Goal: Task Accomplishment & Management: Manage account settings

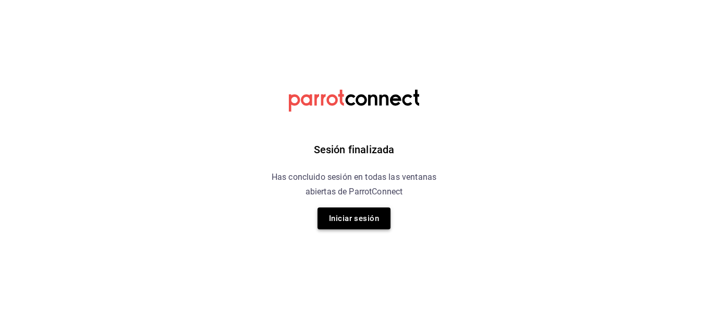
click at [338, 212] on button "Iniciar sesión" at bounding box center [353, 218] width 73 height 22
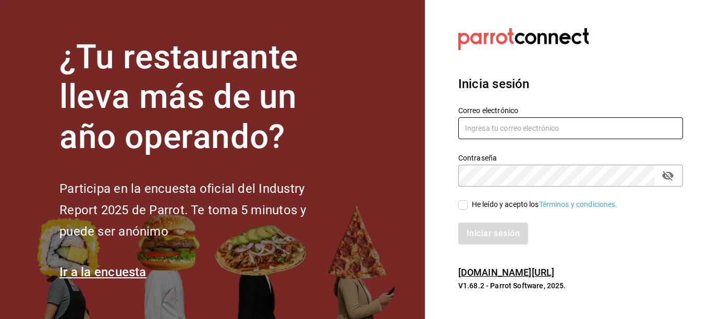
type input "inkyncat@gmail.com"
click at [462, 203] on input "He leído y acepto los Términos y condiciones." at bounding box center [462, 204] width 9 height 9
checkbox input "true"
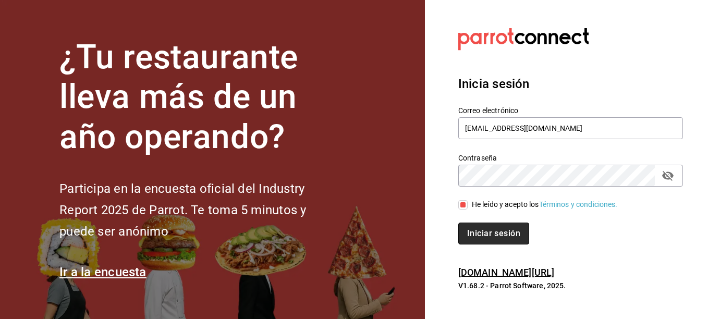
click at [482, 238] on button "Iniciar sesión" at bounding box center [493, 234] width 71 height 22
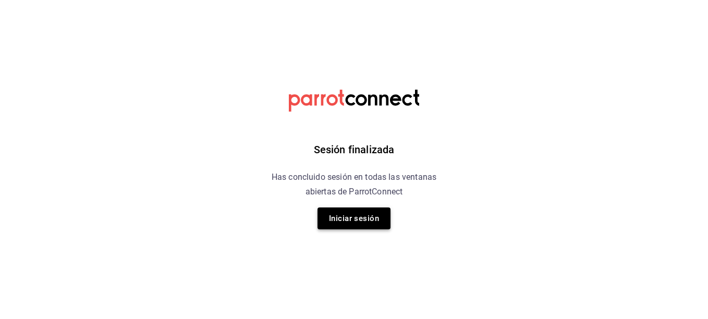
click at [340, 217] on button "Iniciar sesión" at bounding box center [353, 218] width 73 height 22
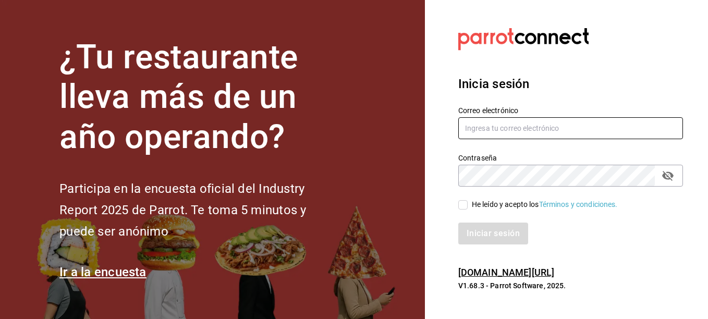
type input "[EMAIL_ADDRESS][DOMAIN_NAME]"
click at [458, 207] on input "He leído y acepto los Términos y condiciones." at bounding box center [462, 204] width 9 height 9
checkbox input "true"
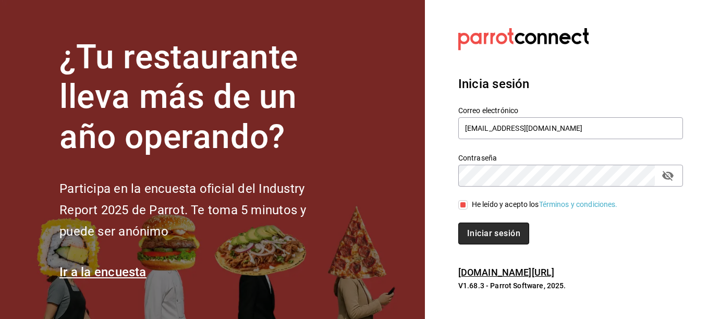
click at [470, 227] on button "Iniciar sesión" at bounding box center [493, 234] width 71 height 22
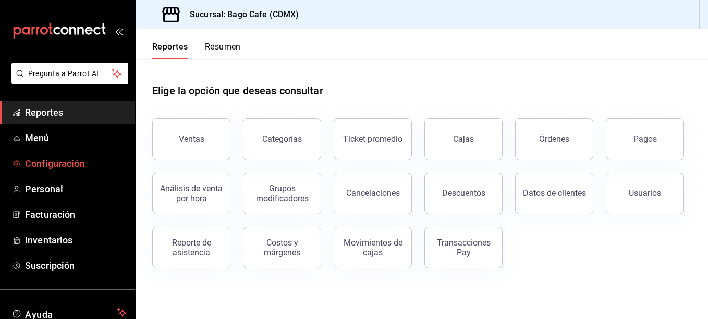
click at [73, 164] on span "Configuración" at bounding box center [76, 163] width 102 height 14
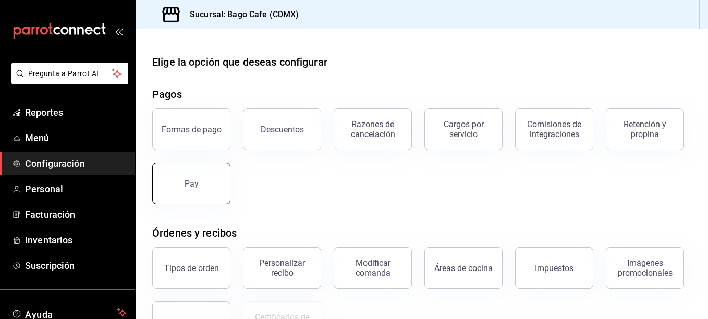
click at [230, 193] on button "Pay" at bounding box center [191, 184] width 78 height 42
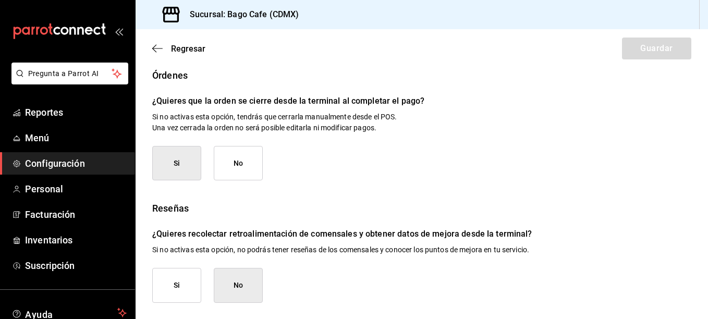
scroll to position [213, 0]
click at [164, 46] on span "Regresar" at bounding box center [178, 49] width 53 height 10
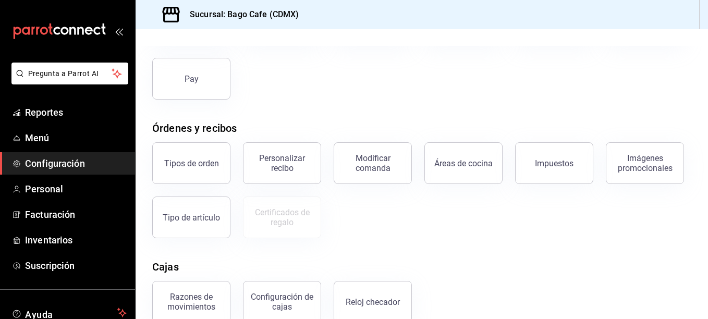
scroll to position [104, 0]
click at [279, 166] on div "Personalizar recibo" at bounding box center [282, 164] width 65 height 20
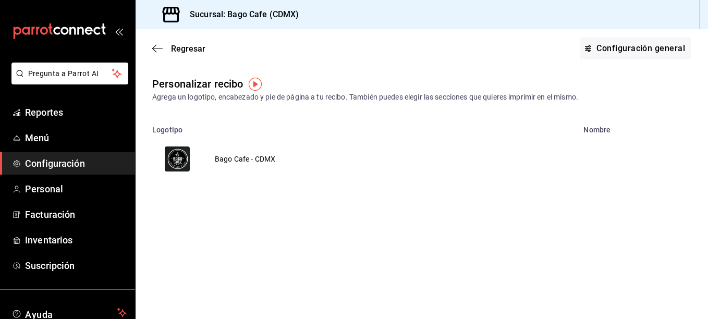
click at [257, 162] on td "Bago Cafe - CDMX" at bounding box center [244, 159] width 85 height 50
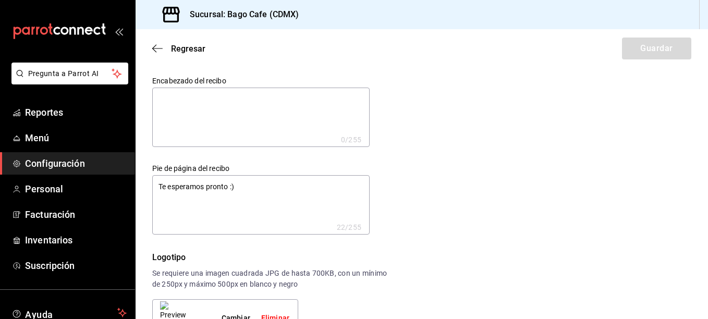
type textarea "x"
drag, startPoint x: 256, startPoint y: 186, endPoint x: -2, endPoint y: 180, distance: 258.6
click at [0, 180] on html "Pregunta a Parrot AI Reportes Menú Configuración Personal Facturación Inventari…" at bounding box center [354, 159] width 708 height 319
type textarea "p"
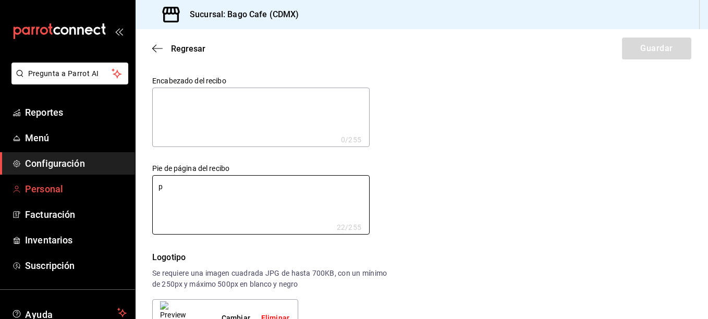
type textarea "x"
type textarea "P"
type textarea "x"
type textarea "Pa"
type textarea "x"
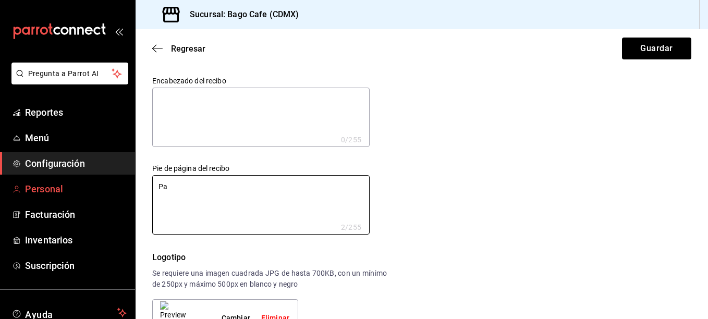
type textarea "Par"
type textarea "x"
type textarea "Para"
type textarea "x"
type textarea "Para"
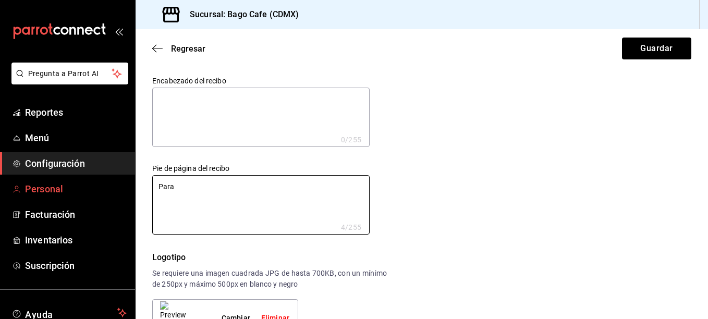
type textarea "x"
type textarea "Para f"
type textarea "x"
type textarea "Para fa"
type textarea "x"
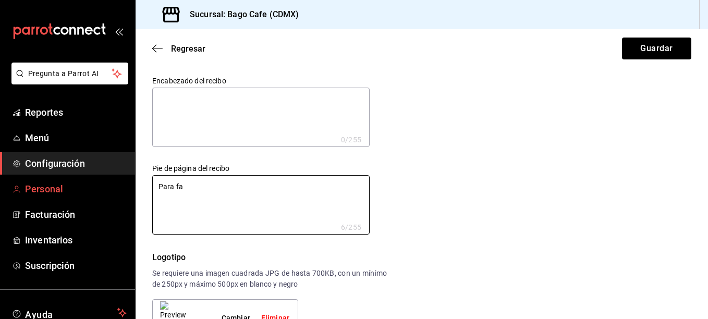
type textarea "Para fac"
type textarea "x"
type textarea "Para fact"
type textarea "x"
type textarea "Para factu"
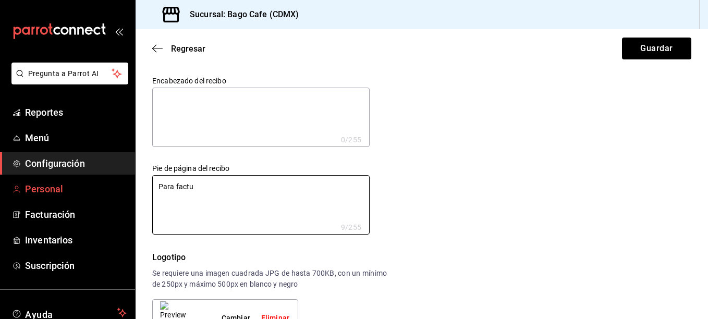
type textarea "x"
type textarea "Para factur"
type textarea "x"
type textarea "Para factura"
type textarea "x"
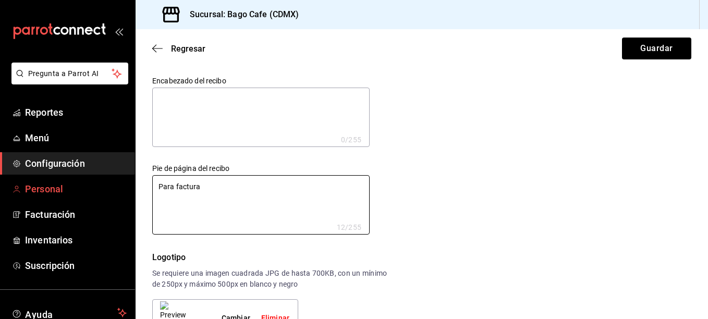
type textarea "Para facturai"
type textarea "x"
type textarea "Para factura"
type textarea "x"
type textarea "Para facturac"
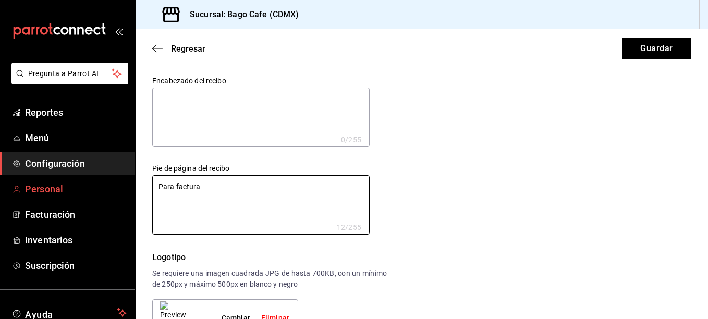
type textarea "x"
type textarea "Para facturaci"
type textarea "x"
type textarea "Para facturació"
type textarea "x"
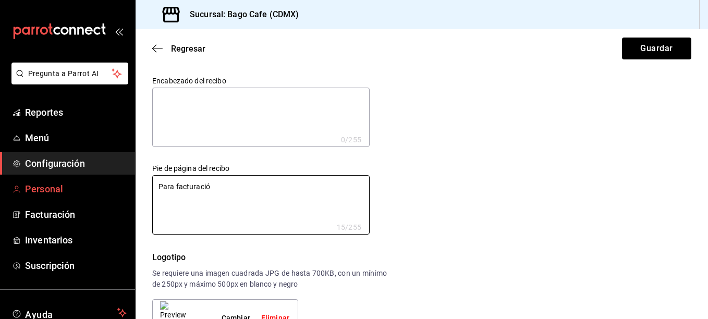
type textarea "Para facturación"
type textarea "x"
type textarea "Para facturación"
type textarea "x"
type textarea "Para facturación e"
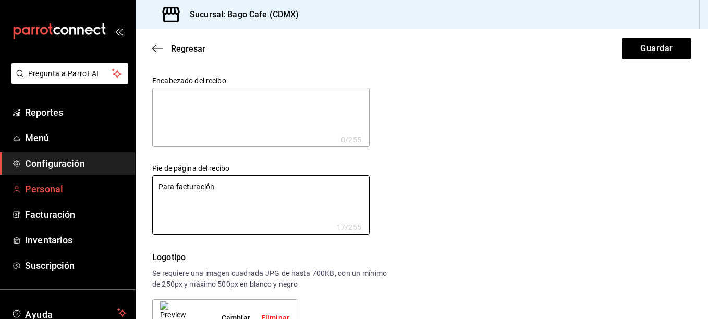
type textarea "x"
type textarea "Para facturación en"
type textarea "x"
type textarea "Para facturación env"
type textarea "x"
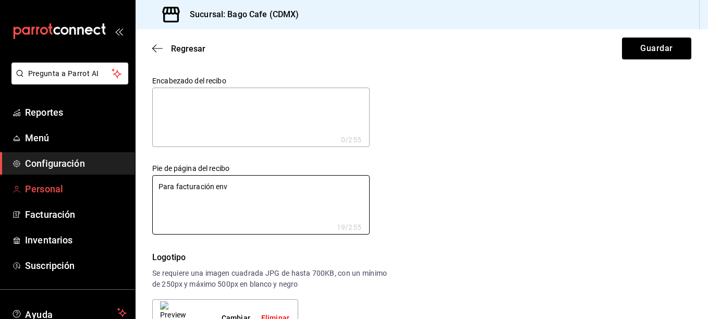
type textarea "Para facturación envi"
type textarea "x"
type textarea "Para facturación envia"
type textarea "x"
type textarea "Para facturación enviar"
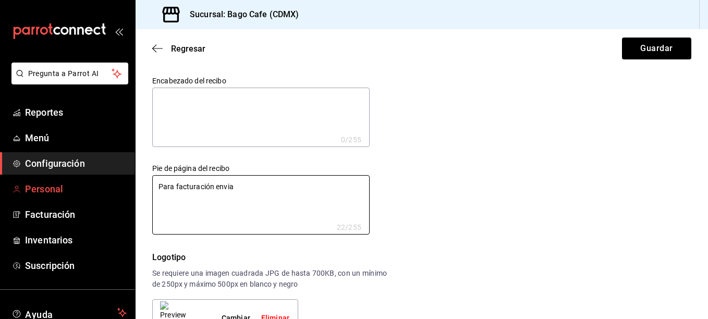
type textarea "x"
type textarea "Para facturación enviar"
type textarea "x"
type textarea "Para facturación enviar C"
type textarea "x"
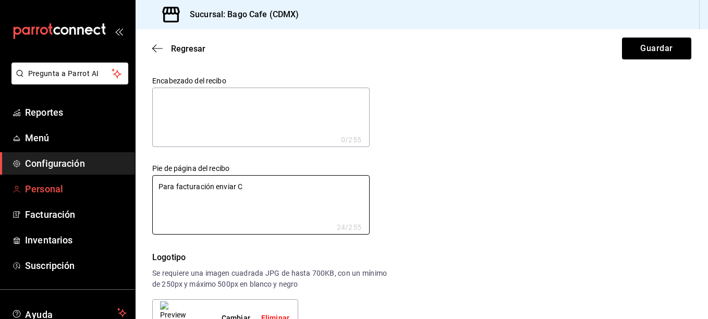
type textarea "Para facturación enviar Co"
type textarea "x"
type textarea "Para facturación enviar Con"
type textarea "x"
type textarea "Para facturación enviar Cont"
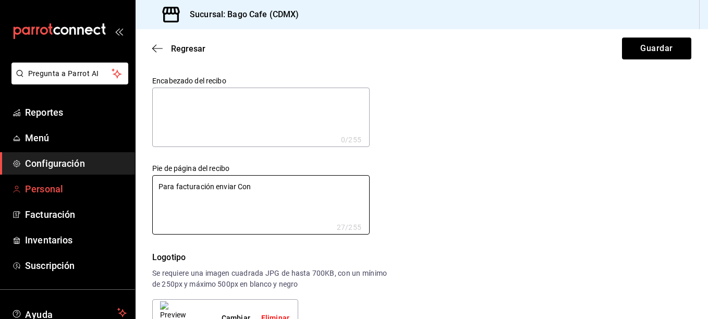
type textarea "x"
type textarea "Para facturación enviar Cont"
type textarea "x"
type textarea "Para facturación enviar Cont s"
type textarea "x"
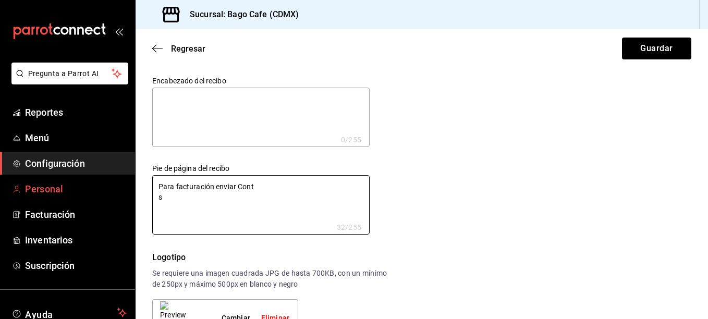
type textarea "Para facturación enviar Cont st"
type textarea "x"
type textarea "Para facturación enviar Cont sta"
type textarea "x"
type textarea "Para facturación enviar Cont stan"
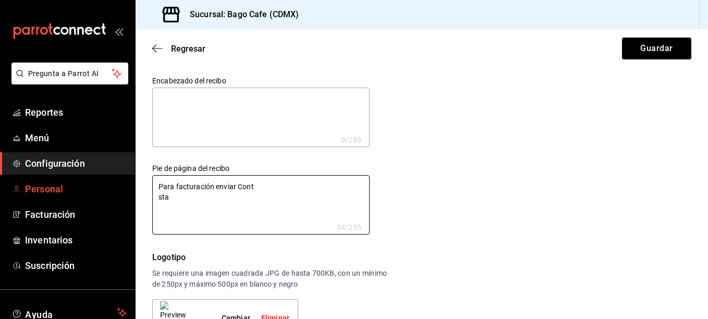
type textarea "x"
type textarea "Para facturación enviar Cont stanc"
type textarea "x"
type textarea "Para facturación enviar Cont stanci"
type textarea "x"
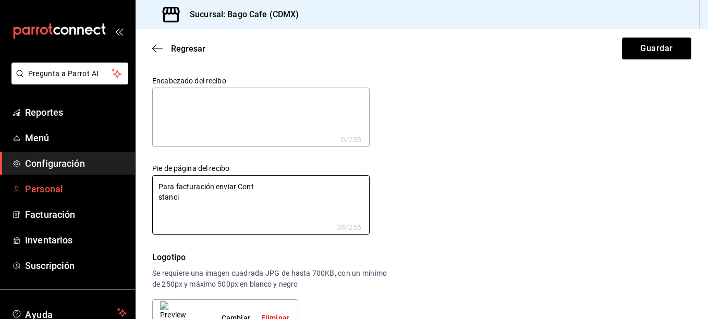
type textarea "Para facturación enviar Cont stancia"
type textarea "x"
type textarea "Para facturación enviar Cont stanci"
type textarea "x"
type textarea "Para facturación enviar Cont stanc"
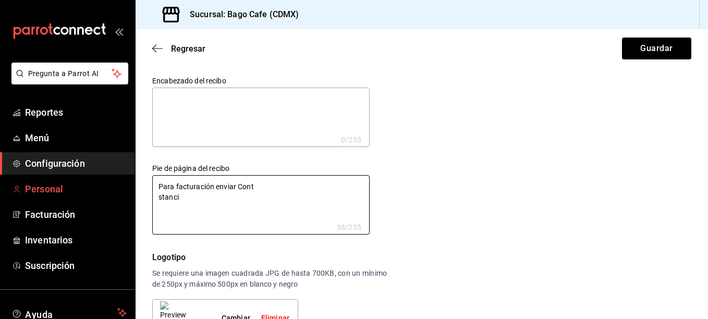
type textarea "x"
type textarea "Para facturación enviar Cont stan"
type textarea "x"
type textarea "Para facturación enviar Cont sta"
type textarea "x"
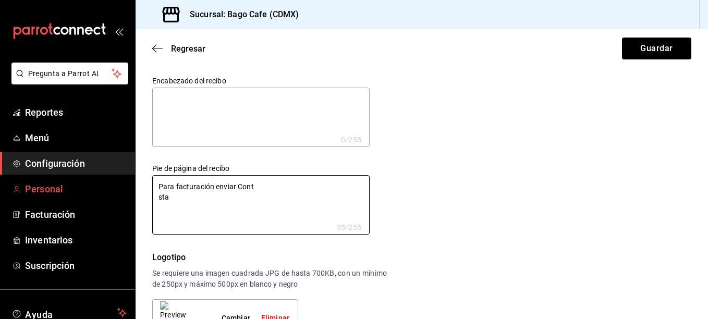
type textarea "Para facturación enviar Cont st"
type textarea "x"
type textarea "Para facturación enviar Cont s"
type textarea "x"
type textarea "Para facturación enviar Cont"
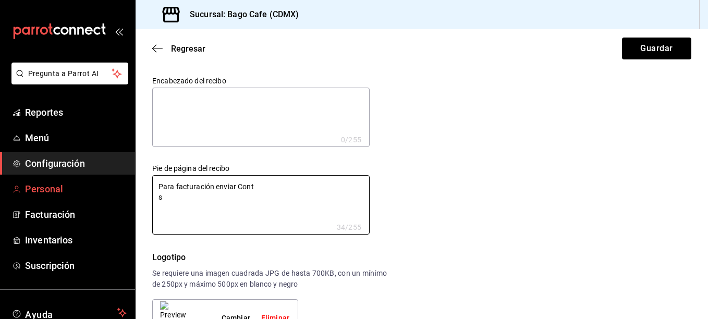
type textarea "x"
type textarea "Para facturación enviar Cont"
type textarea "x"
type textarea "Para facturación enviar Con"
type textarea "x"
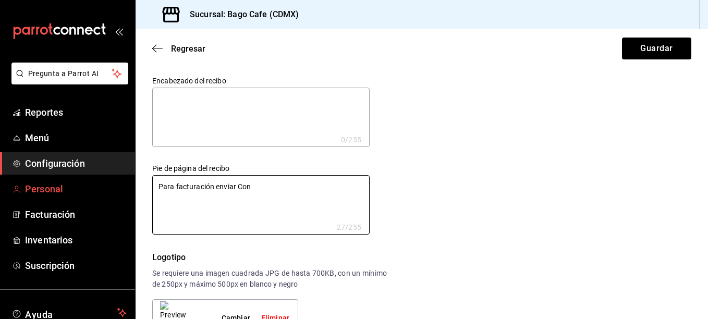
type textarea "Para facturación enviar Cons"
type textarea "x"
type textarea "Para facturación enviar Const"
type textarea "x"
type textarea "Para facturación enviar Consta"
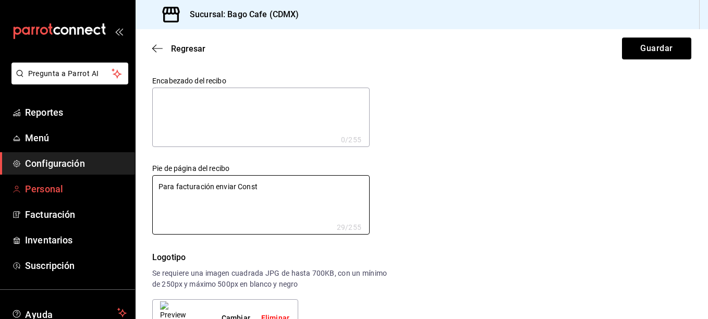
type textarea "x"
type textarea "Para facturación enviar Constan"
type textarea "x"
type textarea "Para facturación enviar Constanc"
type textarea "x"
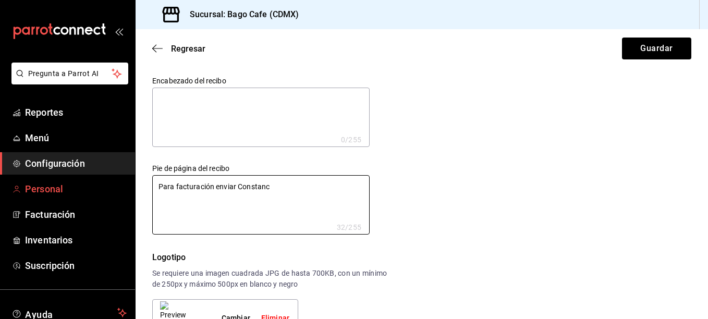
type textarea "Para facturación enviar Constanci"
type textarea "x"
type textarea "Para facturación enviar Constancia"
type textarea "x"
type textarea "Para facturación enviar Constancia"
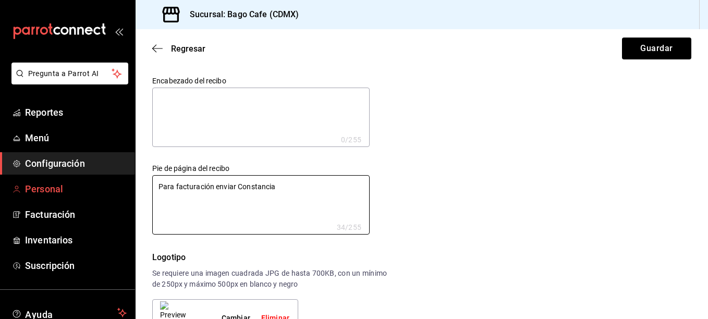
type textarea "x"
type textarea "Para facturación enviar Constancia y"
type textarea "x"
type textarea "Para facturación enviar Constancia y"
type textarea "x"
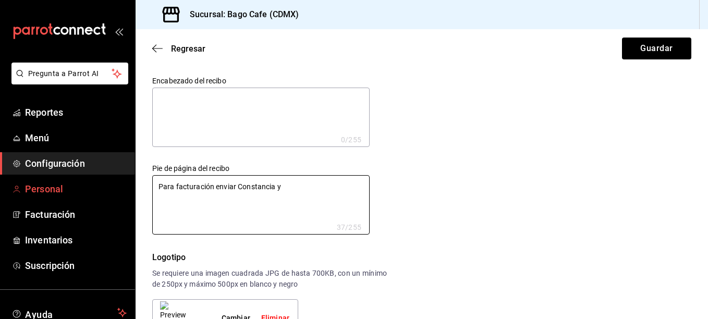
type textarea "Para facturación enviar Constancia y c"
type textarea "x"
type textarea "Para facturación enviar Constancia y co"
type textarea "x"
type textarea "Para facturación enviar Constancia y cop"
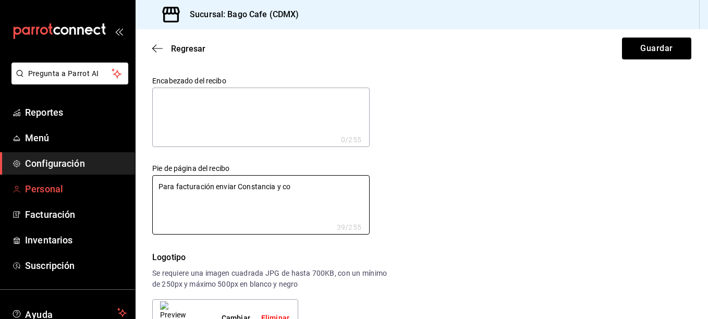
type textarea "x"
type textarea "Para facturación enviar Constancia y copi"
type textarea "x"
type textarea "Para facturación enviar Constancia y copi"
type textarea "x"
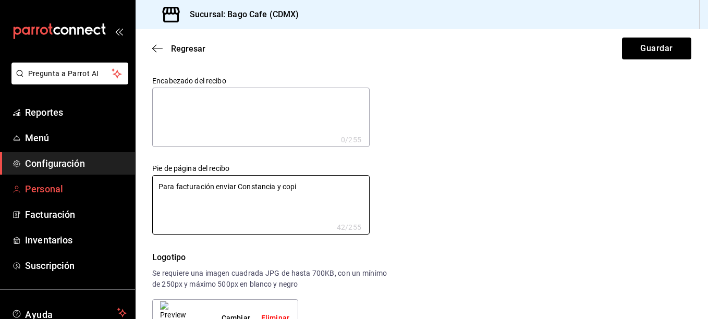
type textarea "Para facturación enviar Constancia y copi"
type textarea "x"
type textarea "Para facturación enviar Constancia y copia"
type textarea "x"
type textarea "Para facturación enviar Constancia y copia"
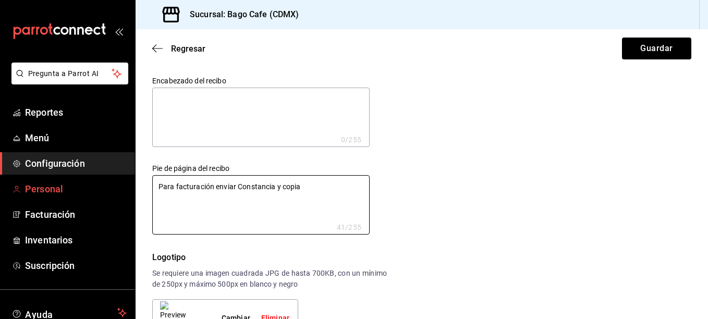
type textarea "x"
type textarea "Para facturación enviar Constancia y copia d"
type textarea "x"
type textarea "Para facturación enviar Constancia y copia de"
type textarea "x"
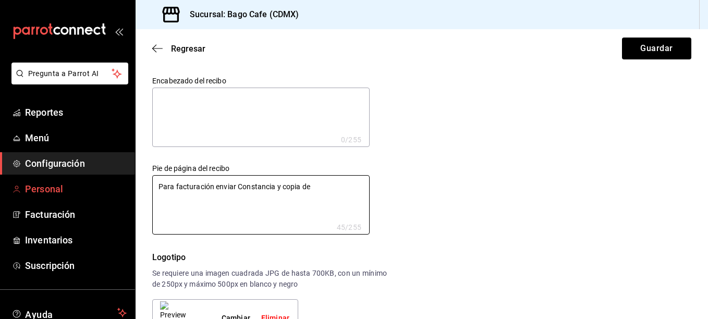
type textarea "Para facturación enviar Constancia y copia del"
type textarea "x"
type textarea "Para facturación enviar Constancia y copia del"
type textarea "x"
type textarea "Para facturación enviar Constancia y copia del c"
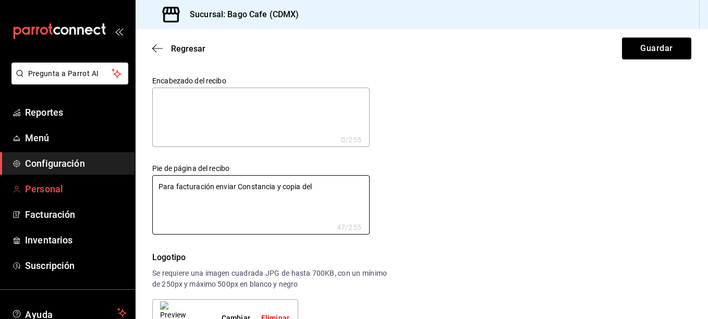
type textarea "x"
type textarea "Para facturación enviar Constancia y copia del co"
type textarea "x"
type textarea "Para facturación enviar Constancia y copia del com"
type textarea "x"
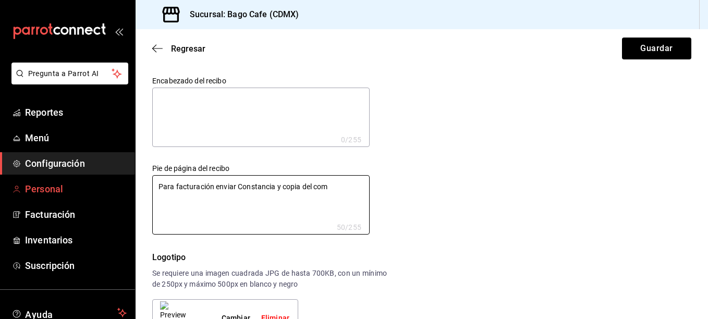
type textarea "Para facturación enviar Constancia y copia del comp"
type textarea "x"
type textarea "Para facturación enviar Constancia y copia del compr"
type textarea "x"
type textarea "Para facturación enviar Constancia y copia del compro"
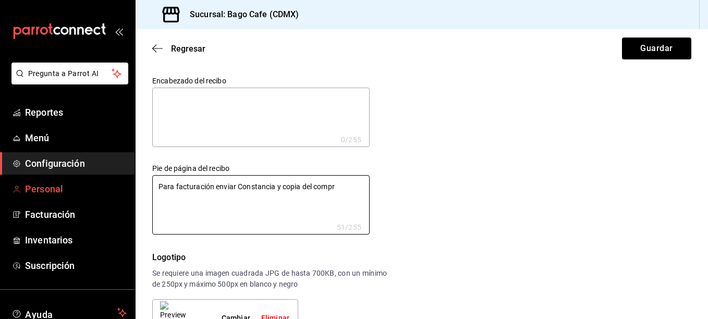
type textarea "x"
type textarea "Para facturación enviar Constancia y copia del comprob"
type textarea "x"
type textarea "Para facturación enviar Constancia y copia del comproba"
type textarea "x"
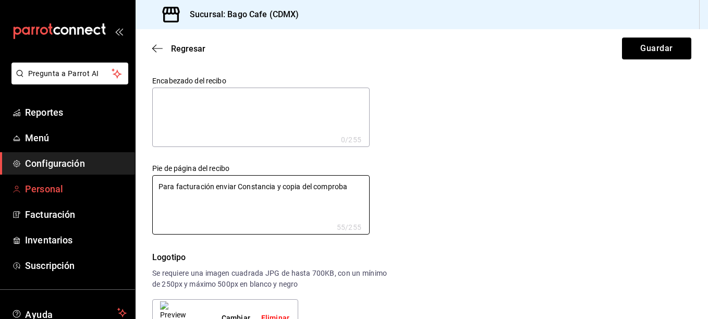
type textarea "Para facturación enviar Constancia y copia del comproban"
type textarea "x"
type textarea "Para facturación enviar Constancia y copia del comprobant"
type textarea "x"
type textarea "Para facturación enviar Constancia y copia del comprobante"
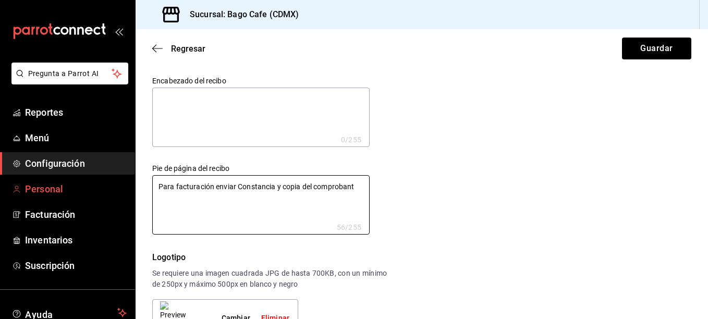
type textarea "x"
type textarea "Para facturación enviar Constancia y copia del comprobante"
type textarea "x"
type textarea "Para facturación enviar Constancia y copia del comprobante d"
type textarea "x"
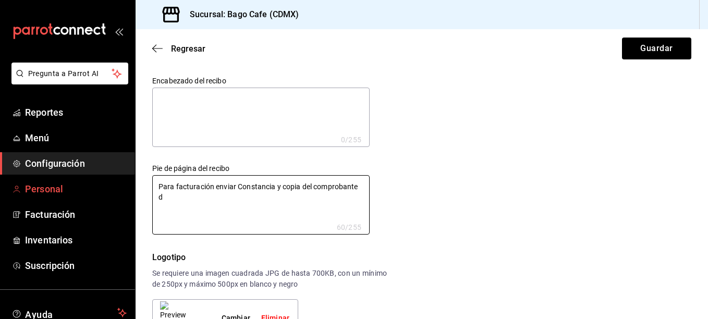
type textarea "Para facturación enviar Constancia y copia del comprobante de"
type textarea "x"
type textarea "Para facturación enviar Constancia y copia del comprobante de"
type textarea "x"
type textarea "Para facturación enviar Constancia y copia del comprobante de p"
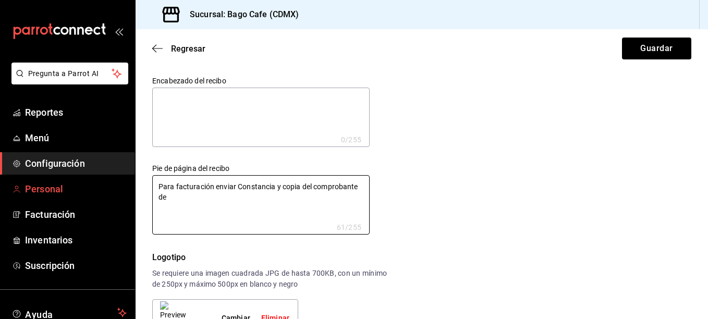
type textarea "x"
type textarea "Para facturación enviar Constancia y copia del comprobante de pa"
type textarea "x"
type textarea "Para facturación enviar Constancia y copia del comprobante de pag"
type textarea "x"
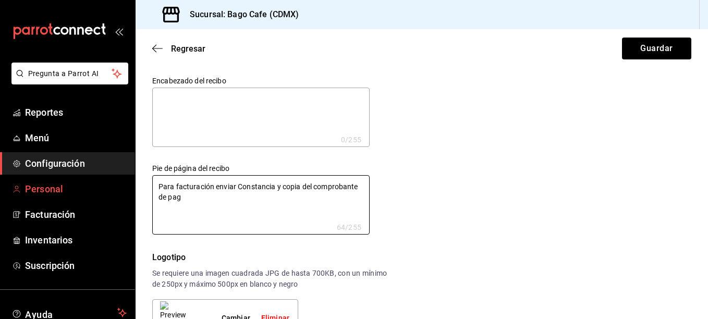
type textarea "Para facturación enviar Constancia y copia del comprobante de pago"
type textarea "x"
type textarea "Para facturación enviar Constancia y copia del comprobante de pago"
type textarea "x"
click at [279, 185] on textarea "Para facturación enviar Constancia y copia del comprobante de pago" at bounding box center [260, 204] width 217 height 59
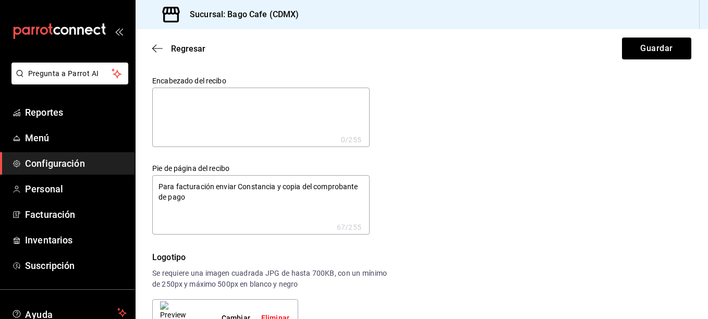
type textarea "Para facturación enviar Constancia copia del comprobante de pago"
type textarea "x"
type textarea "Para facturación enviar Constancia copia del comprobante de pago"
type textarea "x"
type textarea "Para facturación enviar Constancia, copia del comprobante de pago"
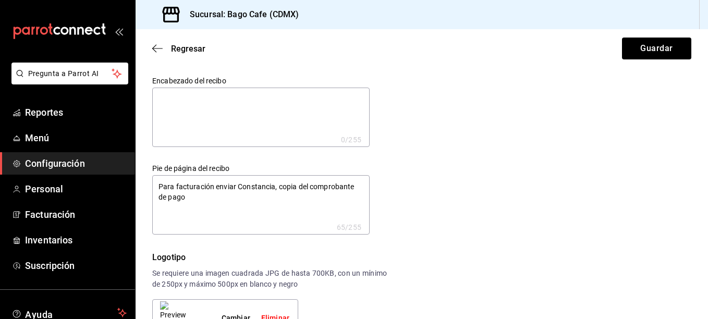
type textarea "x"
drag, startPoint x: 238, startPoint y: 187, endPoint x: 238, endPoint y: 198, distance: 11.0
click at [238, 198] on textarea "Para facturación enviar Constancia, copia del comprobante de pago" at bounding box center [260, 204] width 217 height 59
type textarea "Para facturación enviar"
type textarea "x"
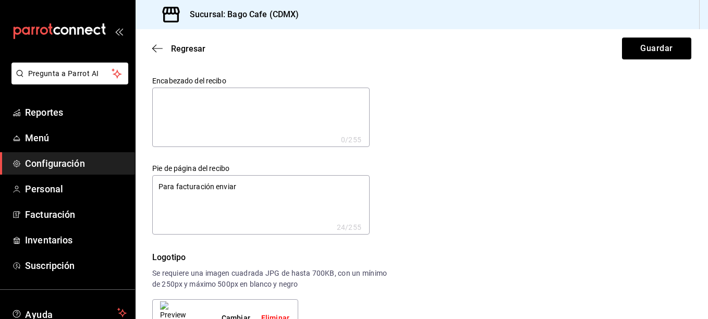
type textarea "Para facturación enviar d"
type textarea "x"
type textarea "Para facturación enviar da"
type textarea "x"
type textarea "Para facturación enviar dat"
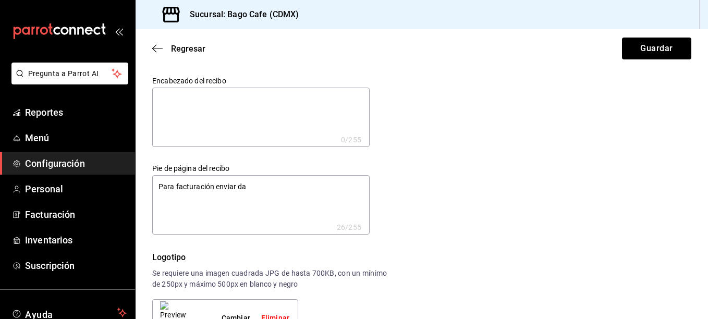
type textarea "x"
type textarea "Para facturación enviar dato"
type textarea "x"
type textarea "Para facturación enviar datos"
type textarea "x"
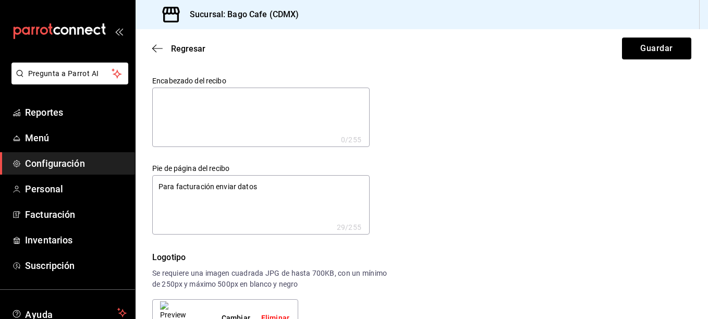
type textarea "Para facturación enviar datos"
click at [315, 186] on textarea "Para facturación enviar comprobante de pago y Constancia" at bounding box center [260, 204] width 217 height 59
click at [357, 187] on textarea "Para facturación enviar comprobante de pago y Constancia" at bounding box center [260, 204] width 217 height 59
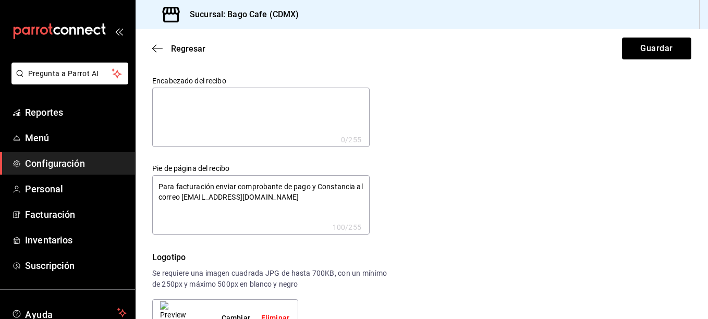
click at [283, 210] on textarea "Para facturación enviar comprobante de pago y Constancia al correo ipaconsultor…" at bounding box center [260, 204] width 217 height 59
click at [335, 202] on textarea "Para facturación enviar comprobante de pago y Constancia al correo ipaconsultor…" at bounding box center [260, 204] width 217 height 59
click at [359, 187] on textarea "Para facturación enviar comprobante de pago y Constancia al correo ipaconsultor…" at bounding box center [260, 204] width 217 height 59
click at [340, 196] on textarea "Para facturación enviar comprobante de pago y Constancia Fiscal al correo ipaco…" at bounding box center [260, 204] width 217 height 59
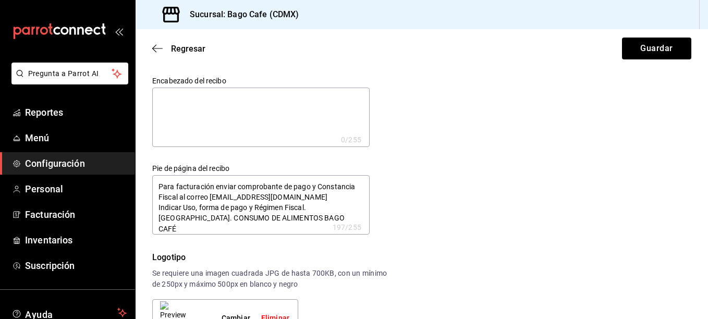
click at [188, 228] on textarea "Para facturación enviar comprobante de pago y Constancia Fiscal al correo ipaco…" at bounding box center [260, 204] width 217 height 59
drag, startPoint x: 248, startPoint y: 196, endPoint x: 230, endPoint y: 197, distance: 17.7
click at [230, 197] on textarea "Para facturación enviar comprobante de pago y Constancia Fiscal al correo ipaco…" at bounding box center [260, 204] width 217 height 59
click at [255, 196] on textarea "Para facturación enviar comprobante de pago y Constancia Fiscal al correo ipaco…" at bounding box center [260, 204] width 217 height 59
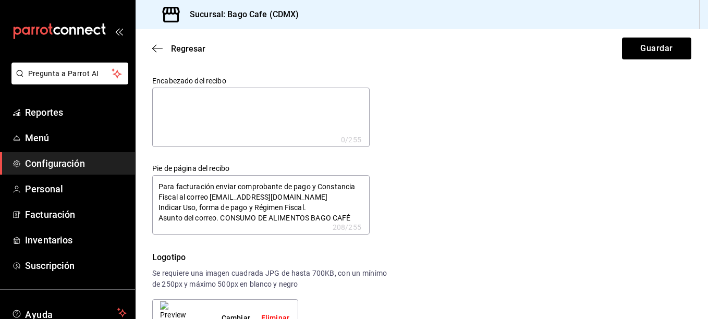
drag, startPoint x: 217, startPoint y: 227, endPoint x: 185, endPoint y: 230, distance: 31.9
click at [185, 230] on textarea "Para facturación enviar comprobante de pago y Constancia Fiscal al correo ipaco…" at bounding box center [260, 204] width 217 height 59
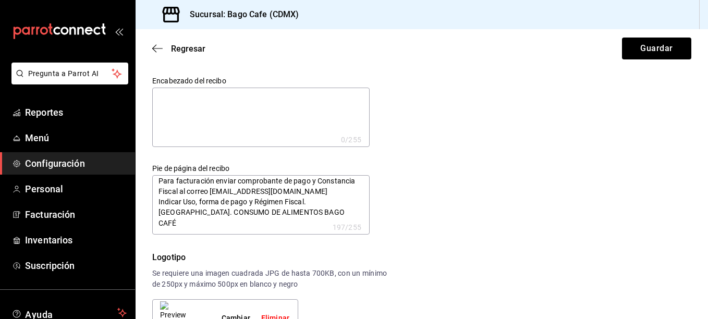
drag, startPoint x: 276, startPoint y: 222, endPoint x: 191, endPoint y: 224, distance: 84.5
click at [191, 224] on textarea "Para facturación enviar comprobante de pago y Constancia Fiscal al correo ipaco…" at bounding box center [260, 204] width 217 height 59
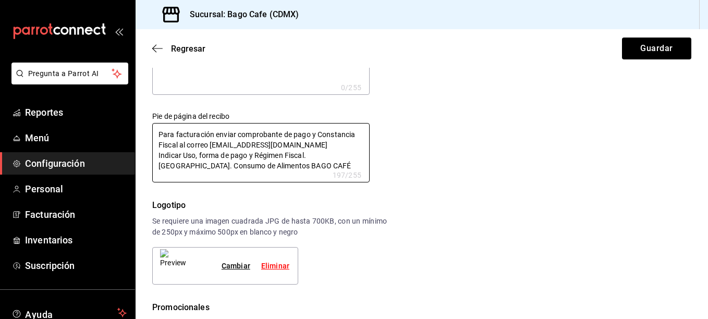
scroll to position [0, 0]
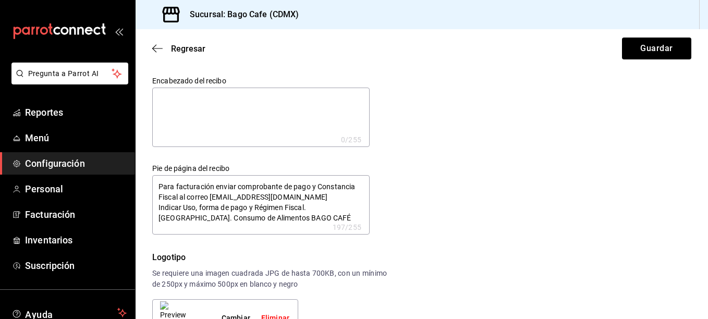
click at [195, 211] on textarea "Para facturación enviar comprobante de pago y Constancia Fiscal al correo ipaco…" at bounding box center [260, 204] width 217 height 59
click at [177, 210] on textarea "Para facturación enviar comprobante de pago y Constancia Fiscal al correo ipaco…" at bounding box center [260, 204] width 217 height 59
click at [198, 213] on textarea "Para facturación enviar comprobante de pago y Constancia Fiscal al correo ipaco…" at bounding box center [260, 204] width 217 height 59
click at [334, 210] on textarea "Para facturación enviar comprobante de pago y Constancia Fiscal al correo ipaco…" at bounding box center [260, 204] width 217 height 59
click at [649, 45] on button "Guardar" at bounding box center [656, 49] width 69 height 22
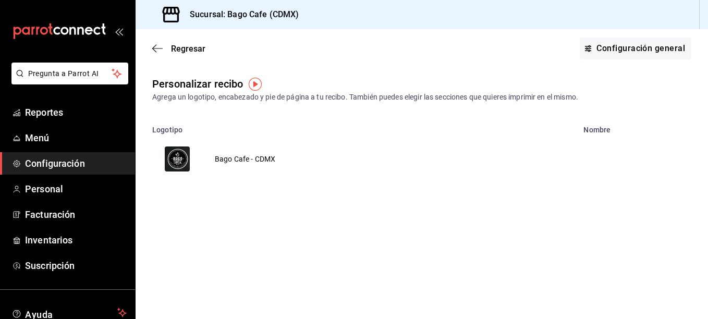
click at [241, 163] on td "Bago Cafe - CDMX" at bounding box center [244, 159] width 85 height 50
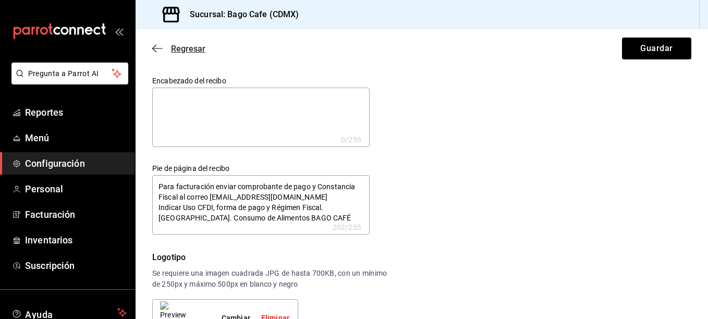
click at [166, 47] on span "Regresar" at bounding box center [178, 49] width 53 height 10
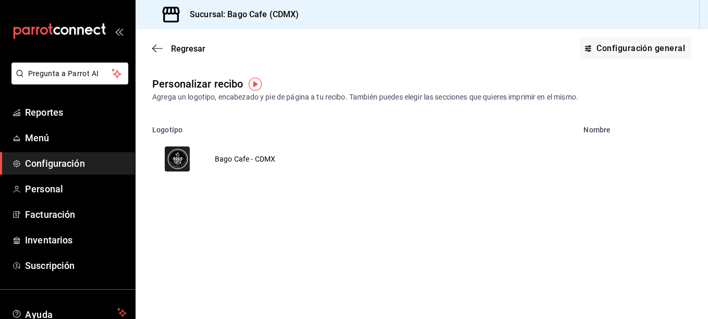
click at [252, 82] on img "button" at bounding box center [255, 84] width 13 height 13
click at [234, 161] on td "Bago Cafe - CDMX" at bounding box center [244, 159] width 85 height 50
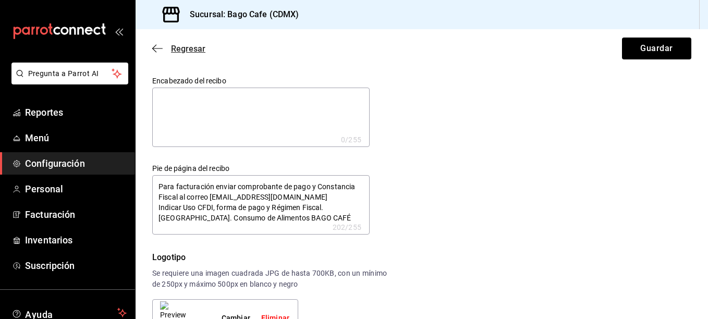
click at [156, 48] on icon "button" at bounding box center [157, 48] width 10 height 9
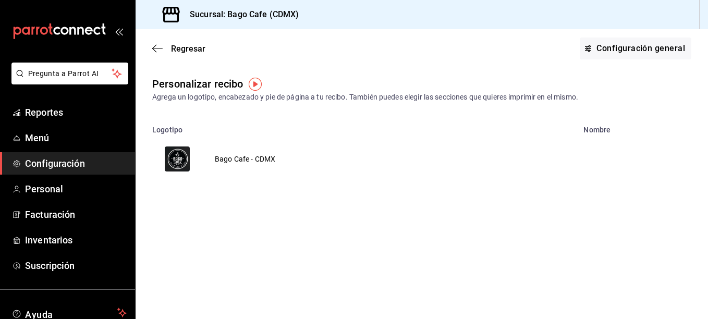
click at [258, 159] on td "Bago Cafe - CDMX" at bounding box center [244, 159] width 85 height 50
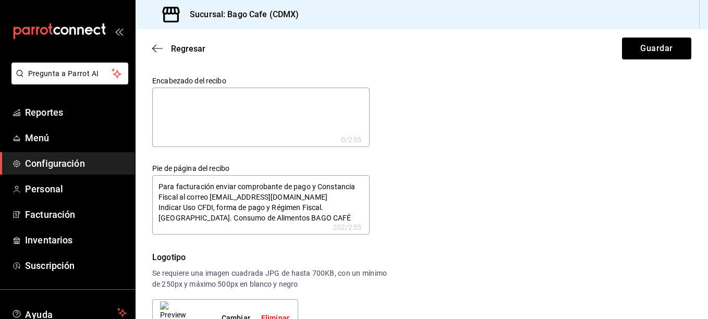
scroll to position [6, 0]
drag, startPoint x: 310, startPoint y: 227, endPoint x: 158, endPoint y: 228, distance: 151.2
click at [158, 228] on textarea "Para facturación enviar comprobante de pago y Constancia Fiscal al correo ipaco…" at bounding box center [260, 204] width 217 height 59
drag, startPoint x: 286, startPoint y: 224, endPoint x: 334, endPoint y: 256, distance: 58.3
click at [334, 256] on div "Logotipo" at bounding box center [269, 257] width 235 height 13
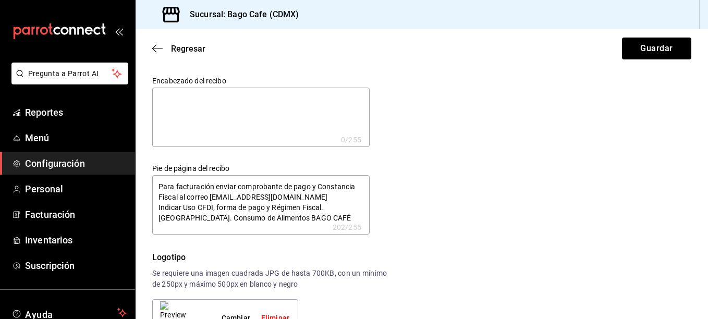
scroll to position [0, 0]
click at [654, 38] on button "Guardar" at bounding box center [656, 49] width 69 height 22
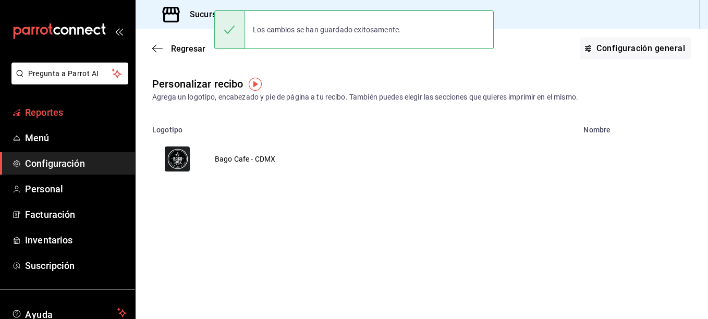
click at [56, 112] on span "Reportes" at bounding box center [76, 112] width 102 height 14
